Goal: Entertainment & Leisure: Browse casually

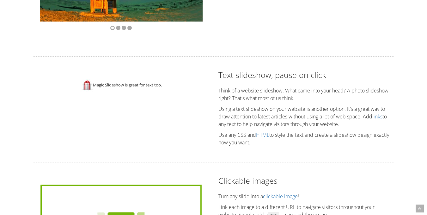
drag, startPoint x: 125, startPoint y: 88, endPoint x: 103, endPoint y: 86, distance: 22.2
click at [125, 88] on div "Magic Slideshow is great for text too." at bounding box center [121, 85] width 114 height 13
click at [89, 85] on img at bounding box center [86, 85] width 13 height 13
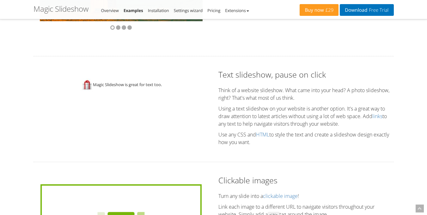
scroll to position [1074, 0]
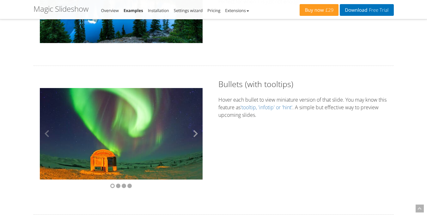
click at [195, 132] on button at bounding box center [193, 134] width 19 height 92
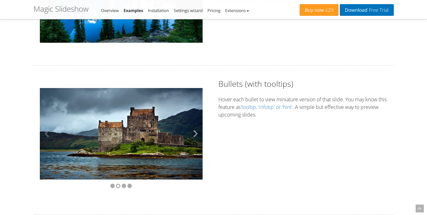
click at [195, 132] on button at bounding box center [193, 134] width 19 height 92
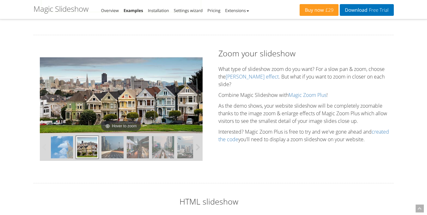
scroll to position [1516, 0]
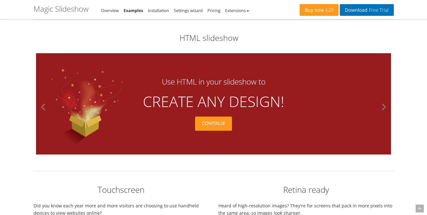
click at [384, 106] on button at bounding box center [381, 106] width 19 height 101
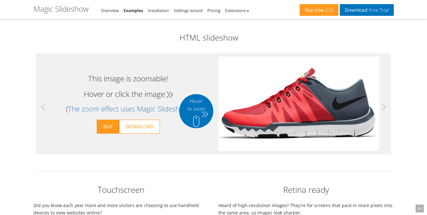
scroll to position [1674, 0]
click at [384, 106] on button at bounding box center [381, 106] width 19 height 101
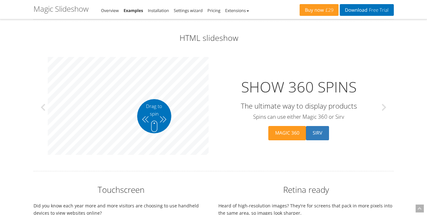
click at [384, 106] on button at bounding box center [381, 107] width 19 height 101
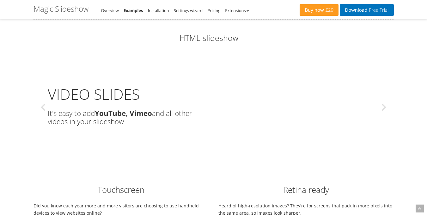
click at [384, 106] on button at bounding box center [381, 107] width 19 height 101
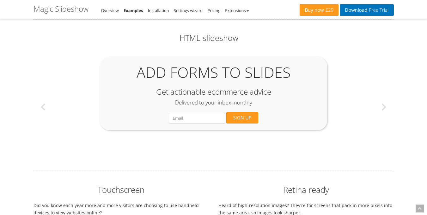
click at [384, 106] on button at bounding box center [381, 106] width 19 height 101
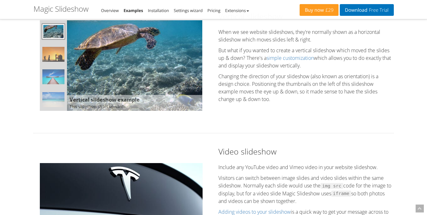
scroll to position [641, 0]
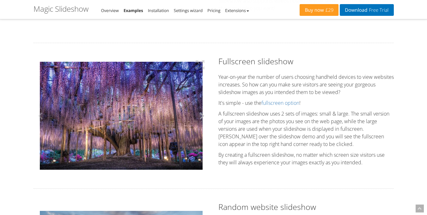
click at [199, 115] on button at bounding box center [199, 116] width 19 height 120
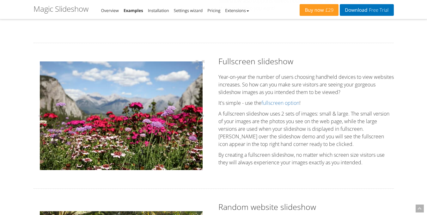
click at [199, 115] on button at bounding box center [199, 116] width 19 height 120
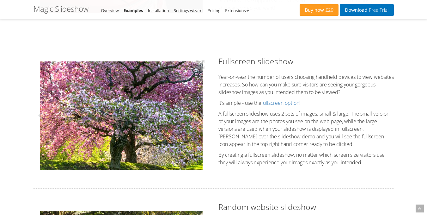
click at [199, 115] on button at bounding box center [199, 116] width 19 height 120
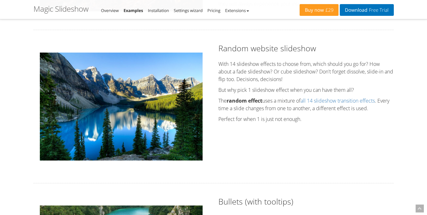
scroll to position [956, 0]
